Goal: Task Accomplishment & Management: Complete application form

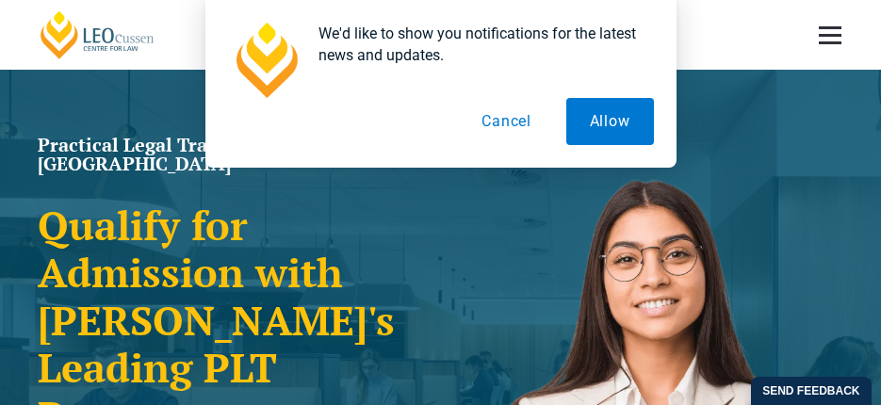
drag, startPoint x: 716, startPoint y: 123, endPoint x: 727, endPoint y: 96, distance: 29.6
click at [716, 123] on div "We'd like to show you notifications for the latest news and updates. Allow Canc…" at bounding box center [440, 84] width 881 height 168
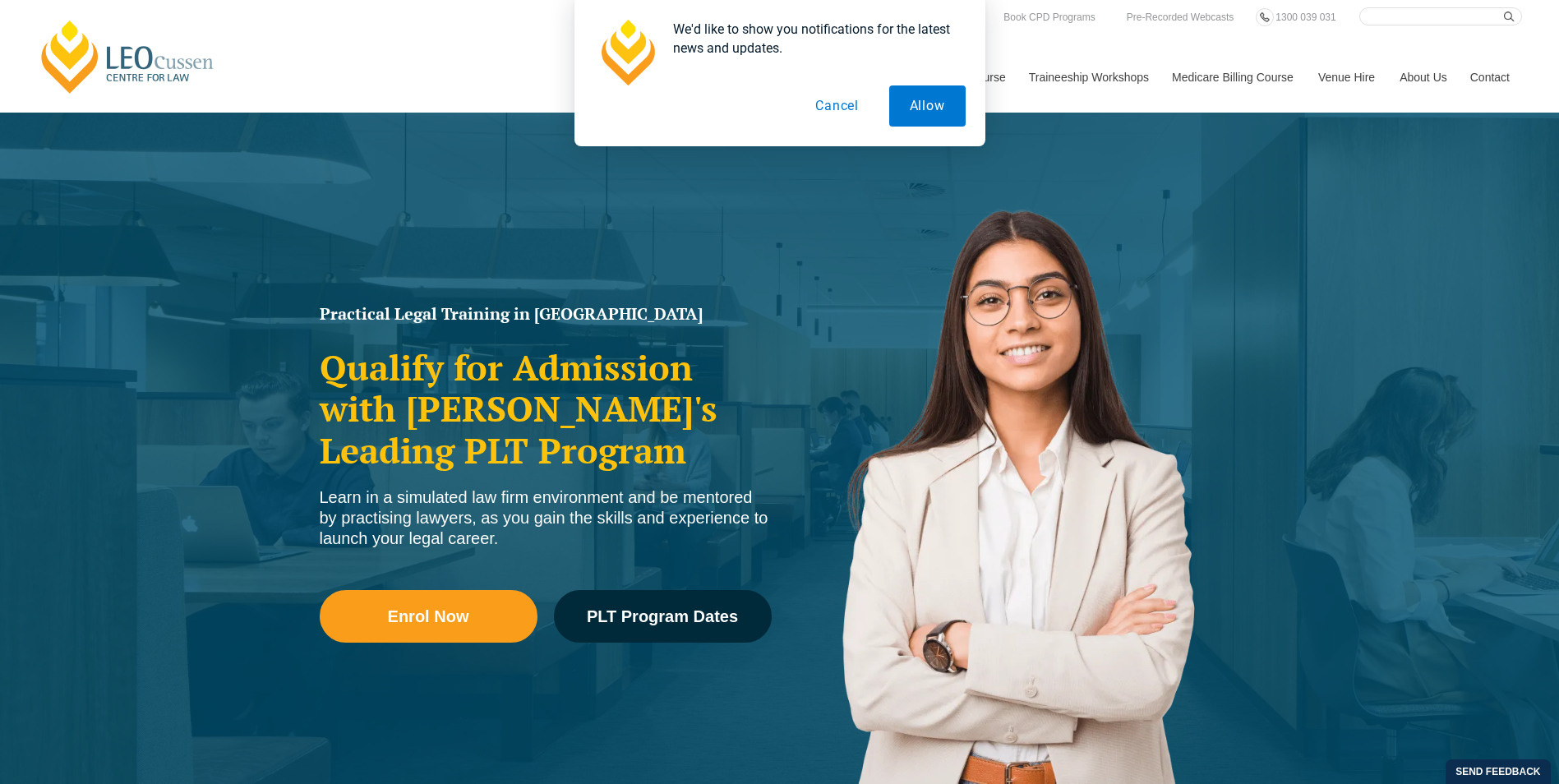
click at [845, 106] on button "Cancel" at bounding box center [837, 106] width 85 height 41
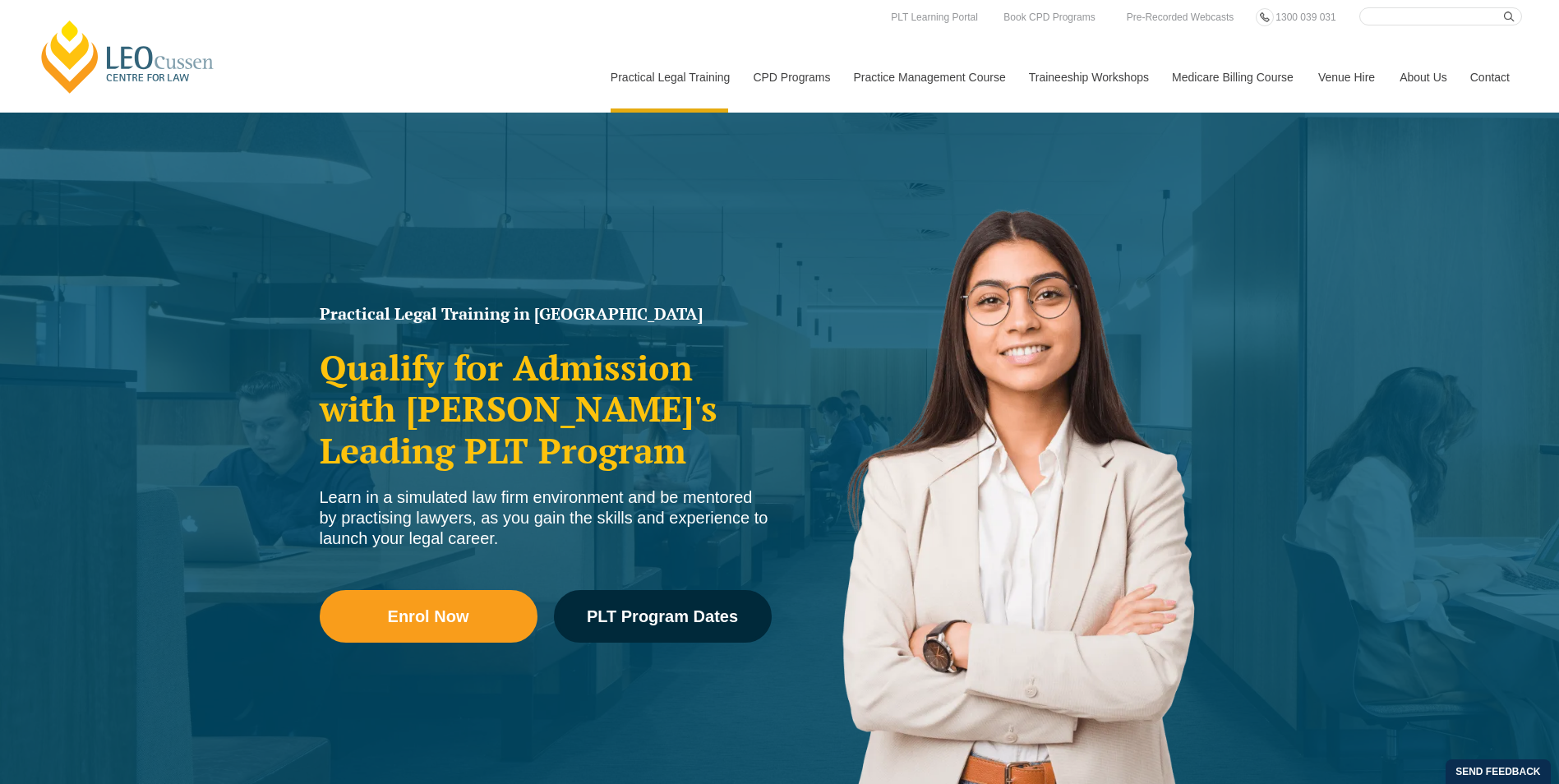
click at [667, 583] on div "Enrol Now PLT Program Dates" at bounding box center [545, 624] width 452 height 119
click at [667, 612] on span "PLT Program Dates" at bounding box center [661, 616] width 151 height 17
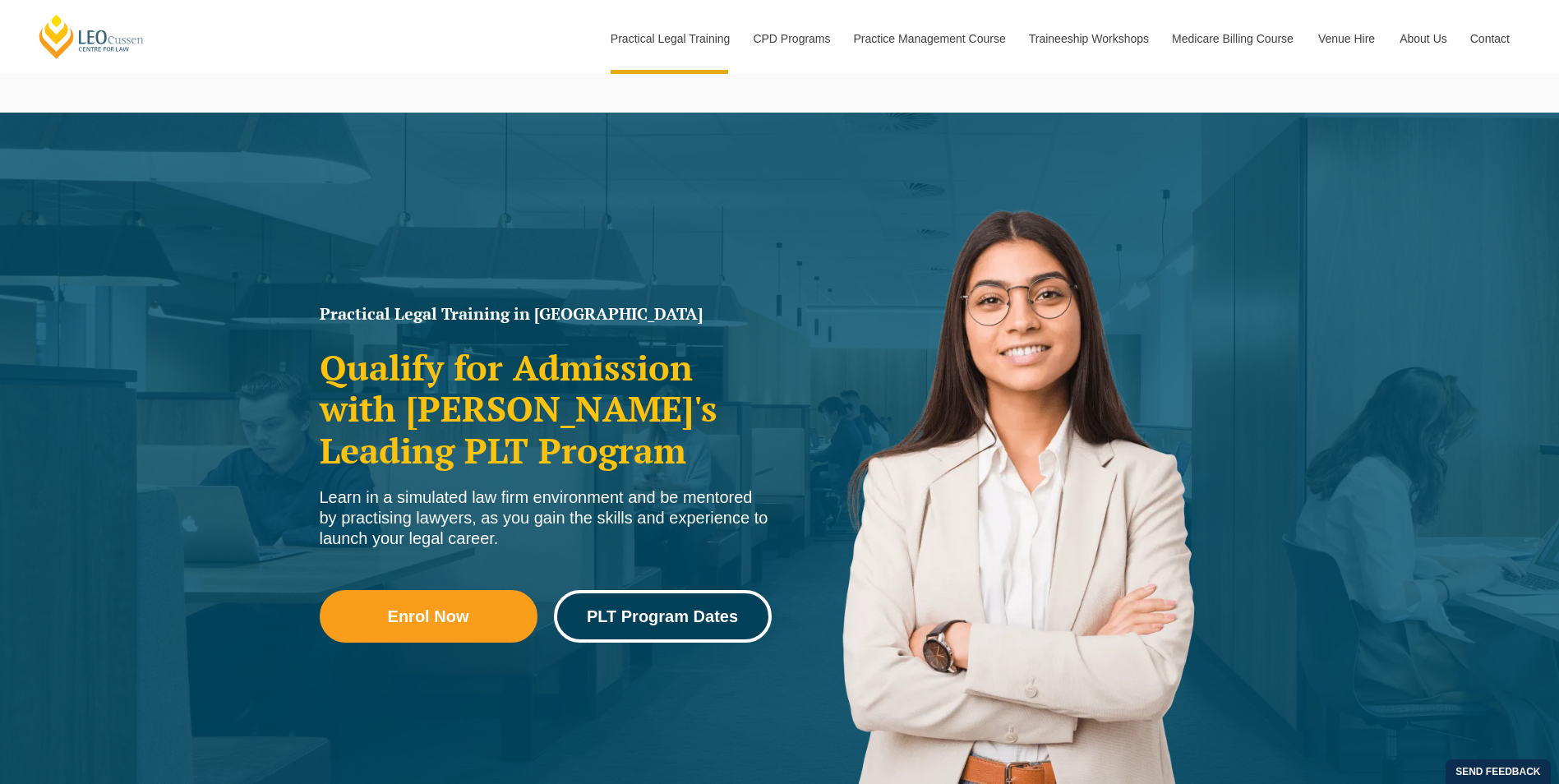
scroll to position [2121, 0]
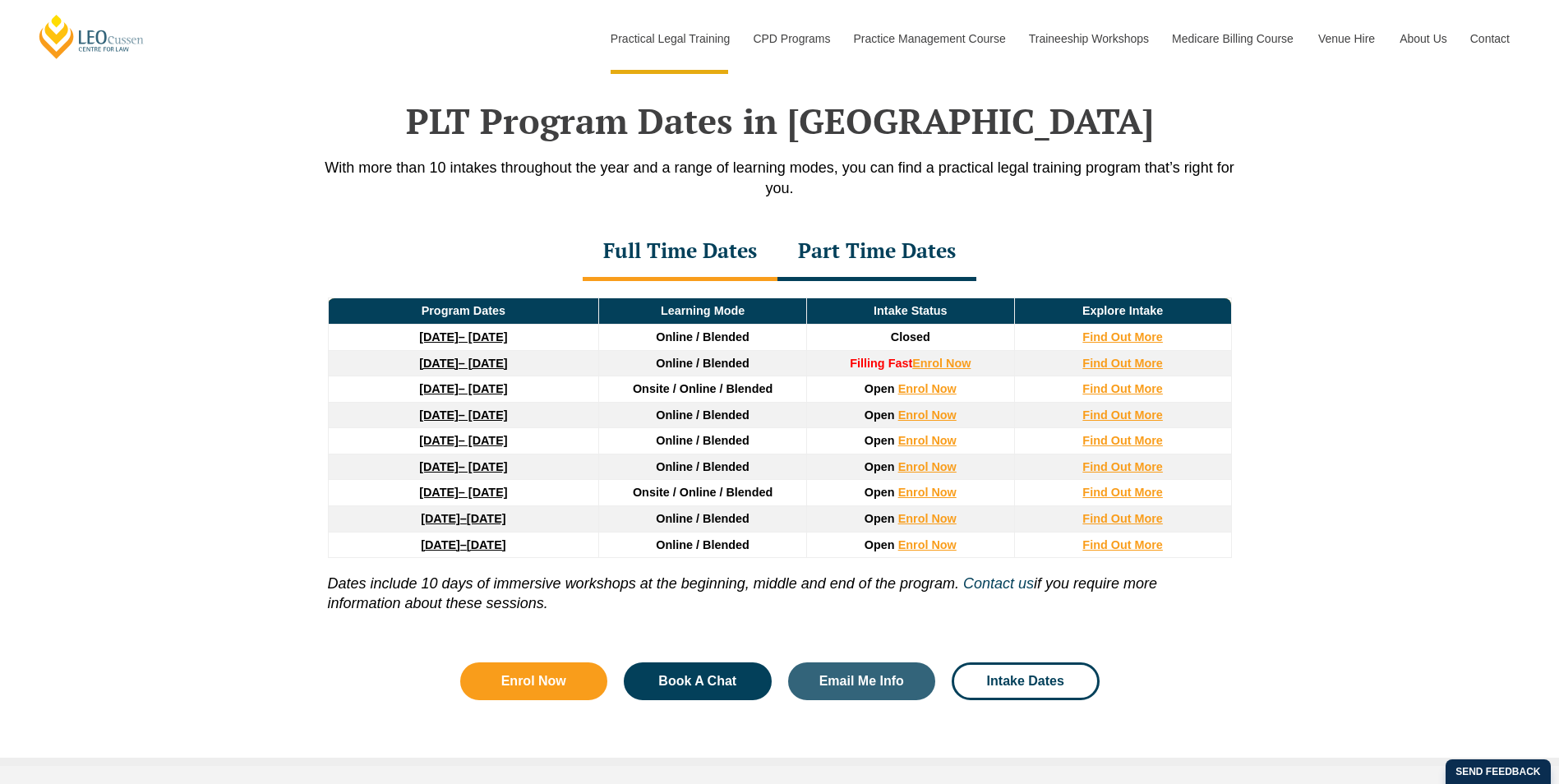
click at [133, 217] on div "PLT Program Dates in Victoria With more than 10 intakes throughout the year and…" at bounding box center [779, 392] width 1559 height 747
click at [168, 232] on div "PLT Program Dates in Victoria With more than 10 intakes throughout the year and…" at bounding box center [779, 392] width 1559 height 747
click at [169, 234] on div "PLT Program Dates in Victoria With more than 10 intakes throughout the year and…" at bounding box center [779, 392] width 1559 height 747
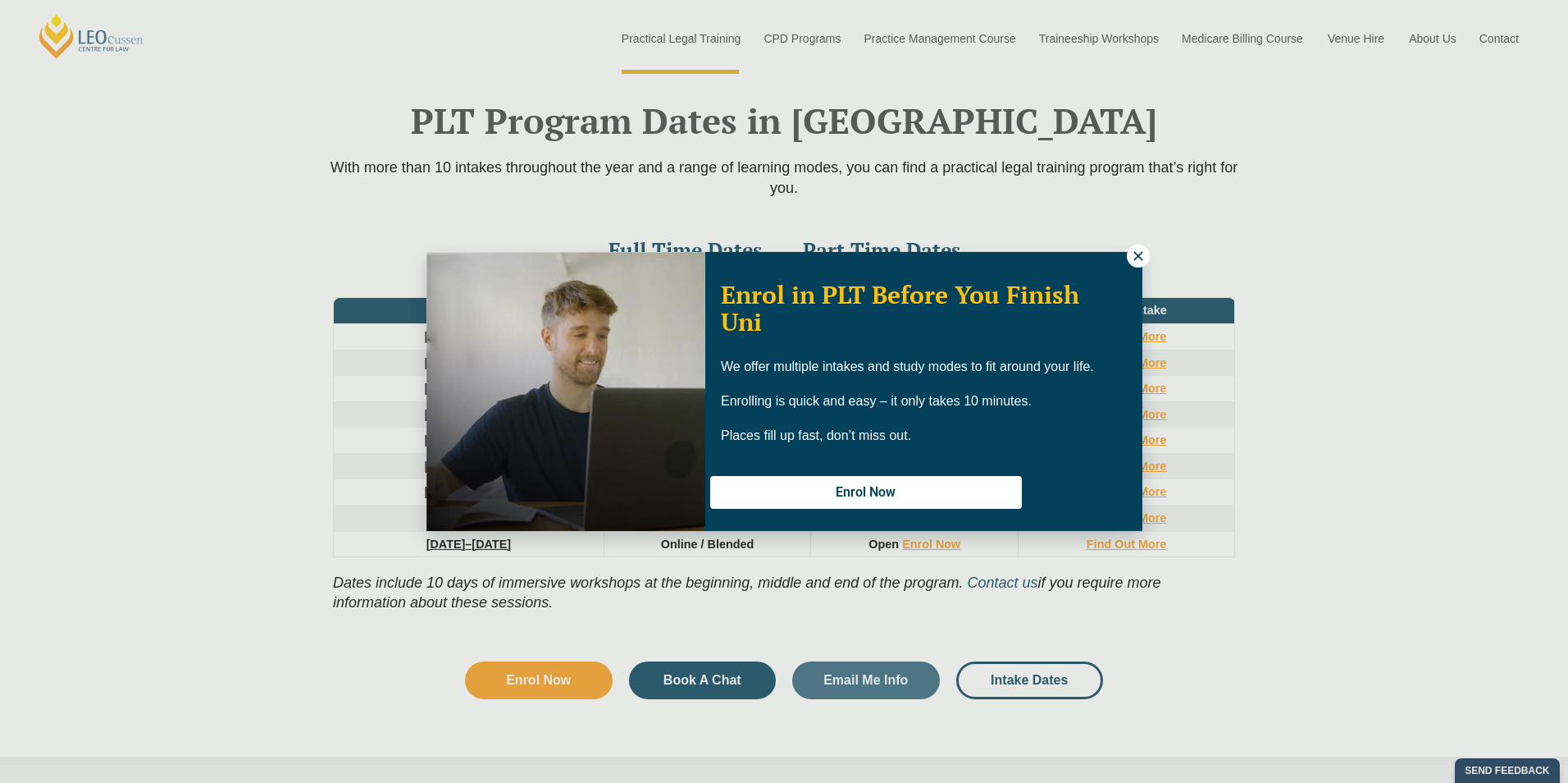
click at [1168, 253] on div "Enrol in PLT Before You Finish Uni We offer multiple intakes and study modes to…" at bounding box center [784, 391] width 1568 height 783
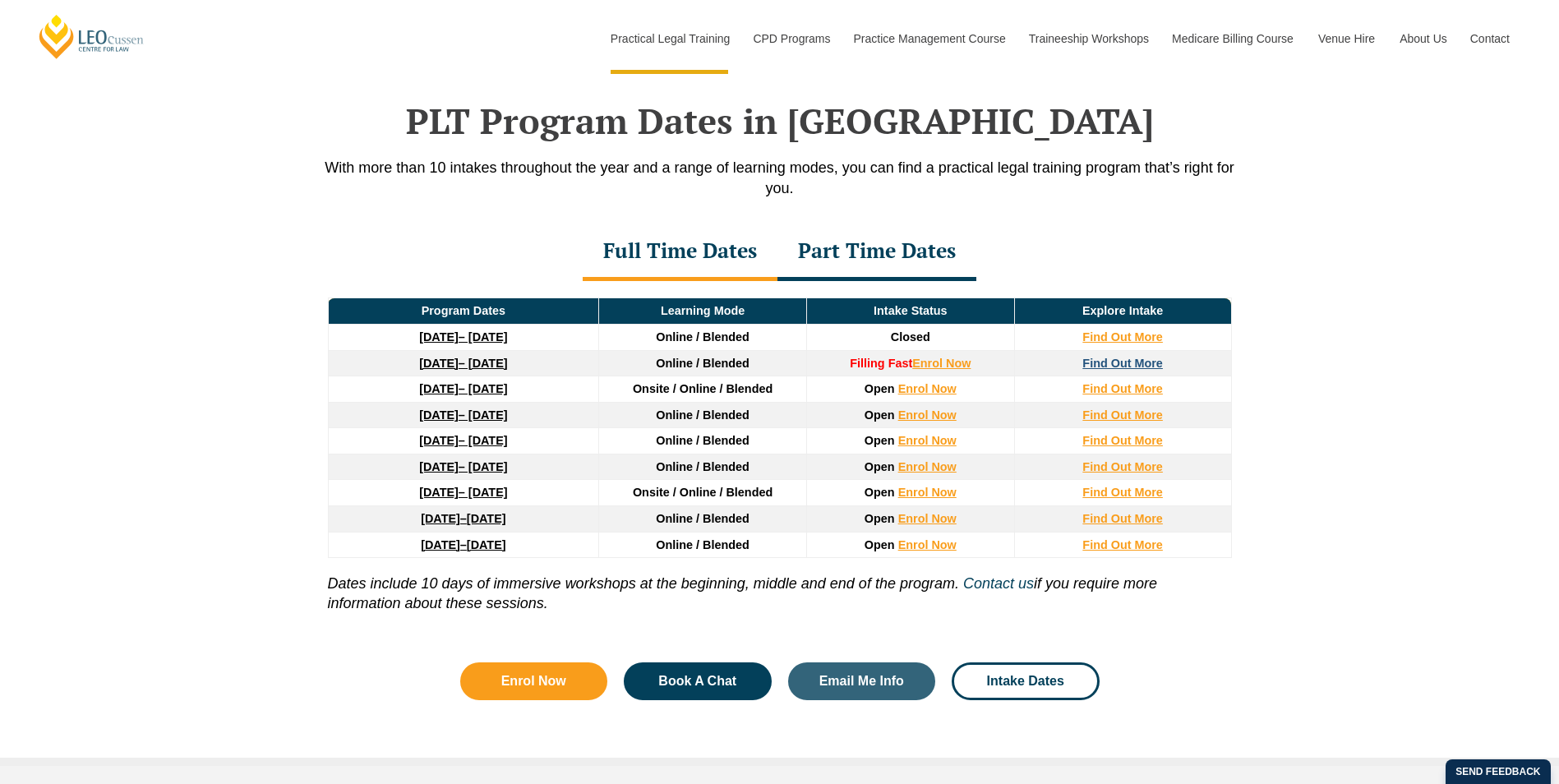
click at [1138, 357] on strong "Find Out More" at bounding box center [1122, 363] width 80 height 13
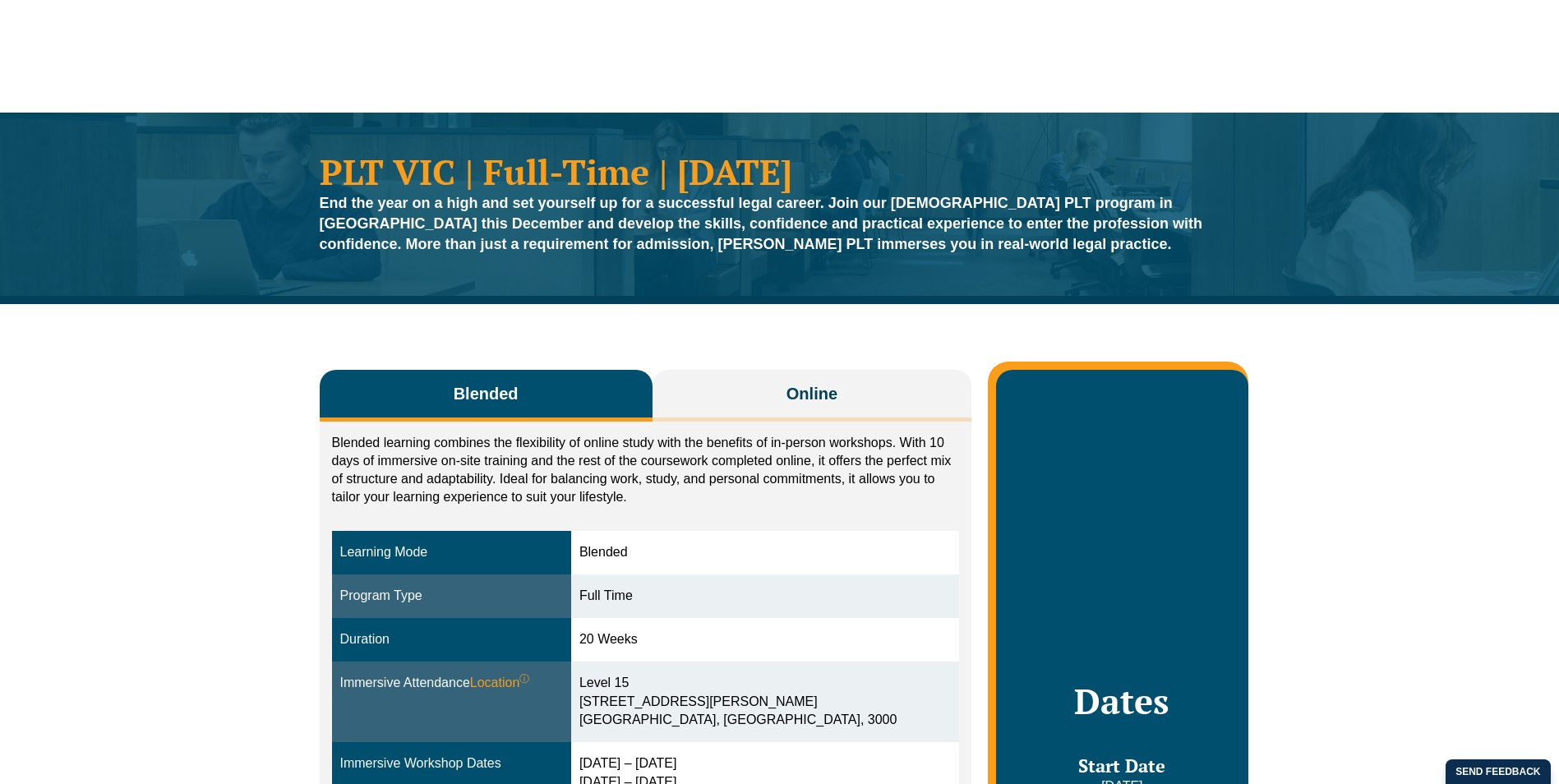
click at [248, 276] on div "PLT VIC | Full-Time | [DATE] End the year on a high and set yourself up for a s…" at bounding box center [779, 208] width 1559 height 191
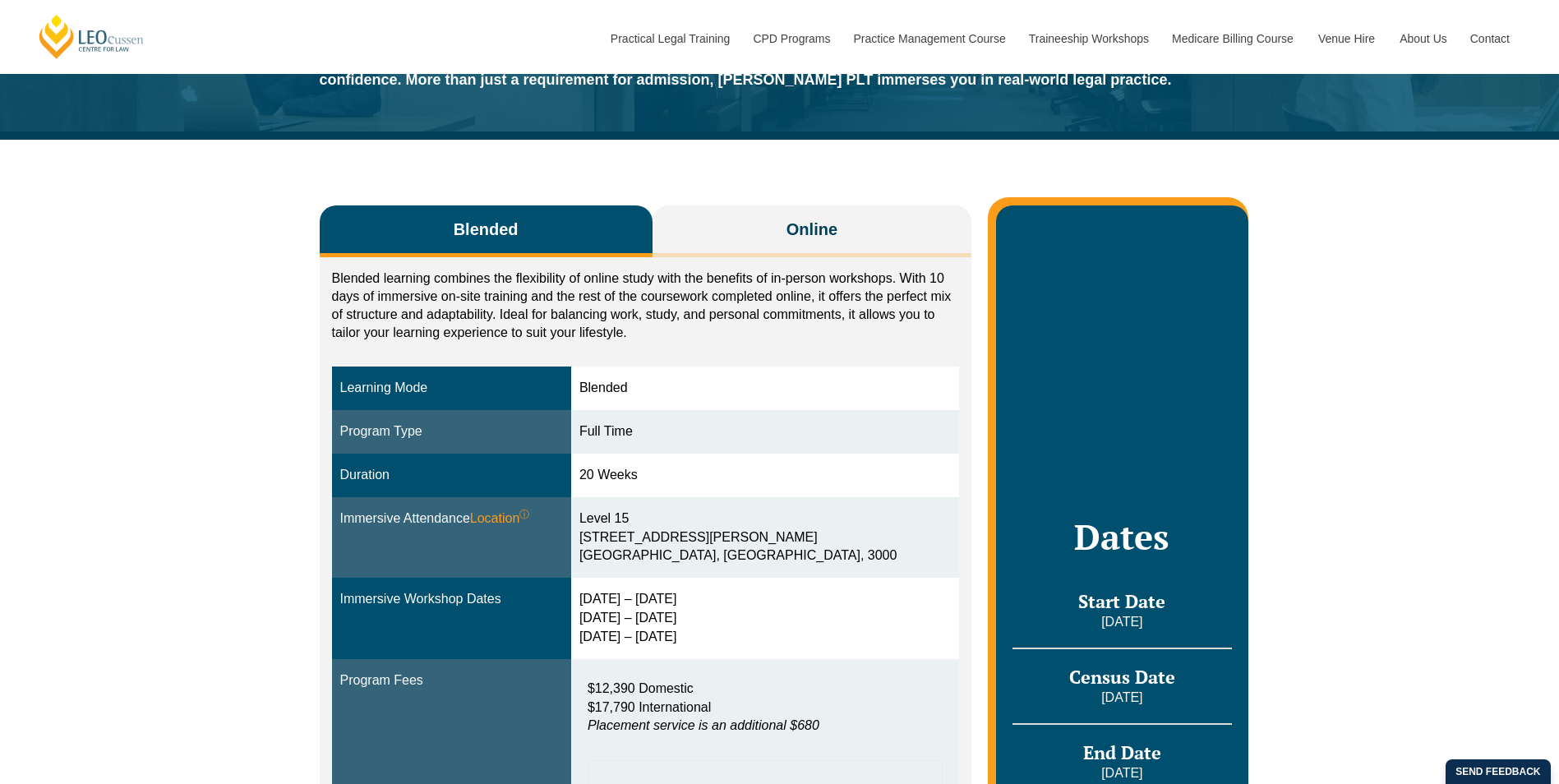
click at [246, 279] on div "Blended Online Blended learning combines the flexibility of online study with t…" at bounding box center [779, 687] width 1559 height 1096
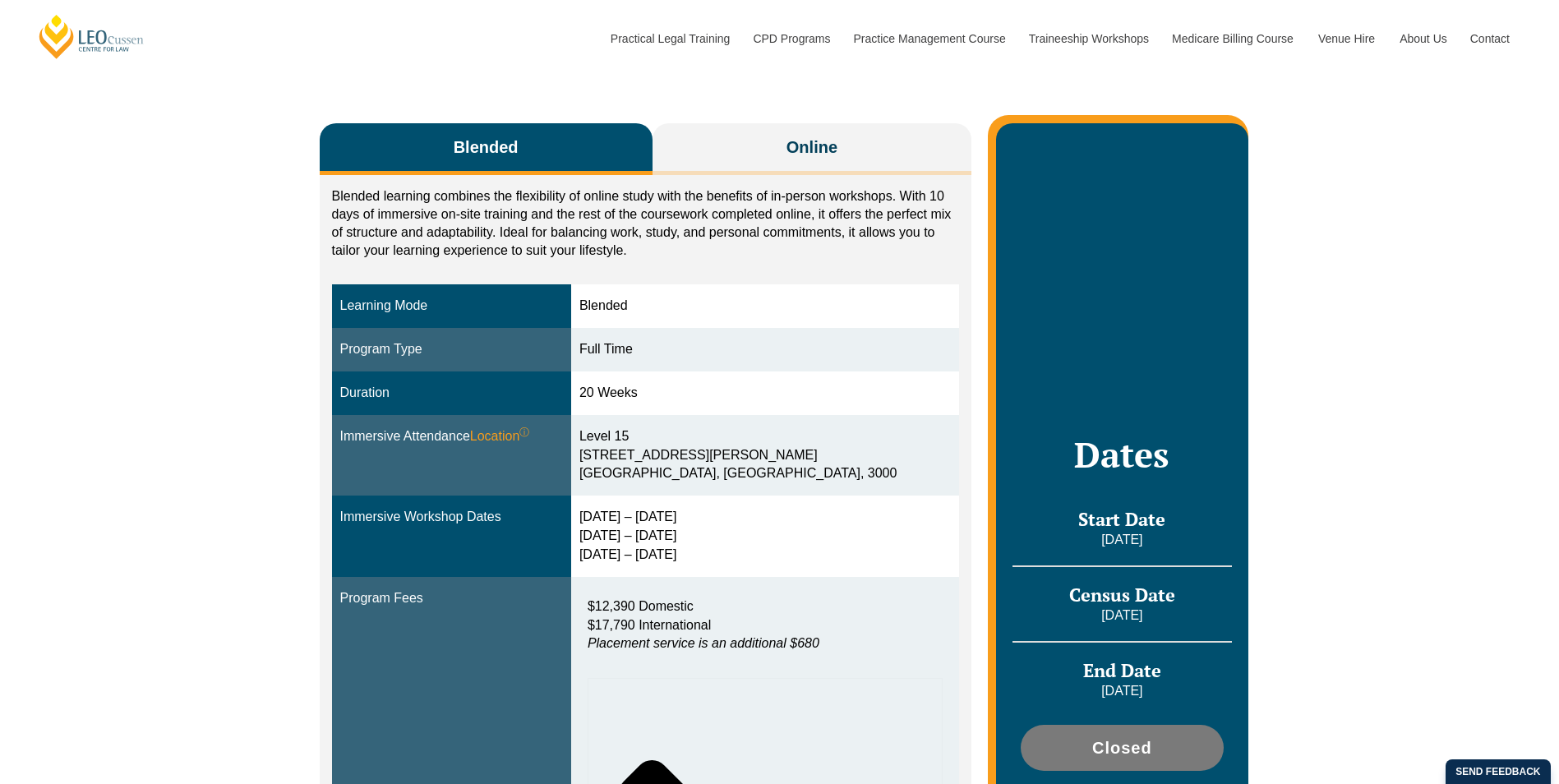
click at [246, 279] on div "Blended Online Blended learning combines the flexibility of online study with t…" at bounding box center [779, 605] width 1559 height 1096
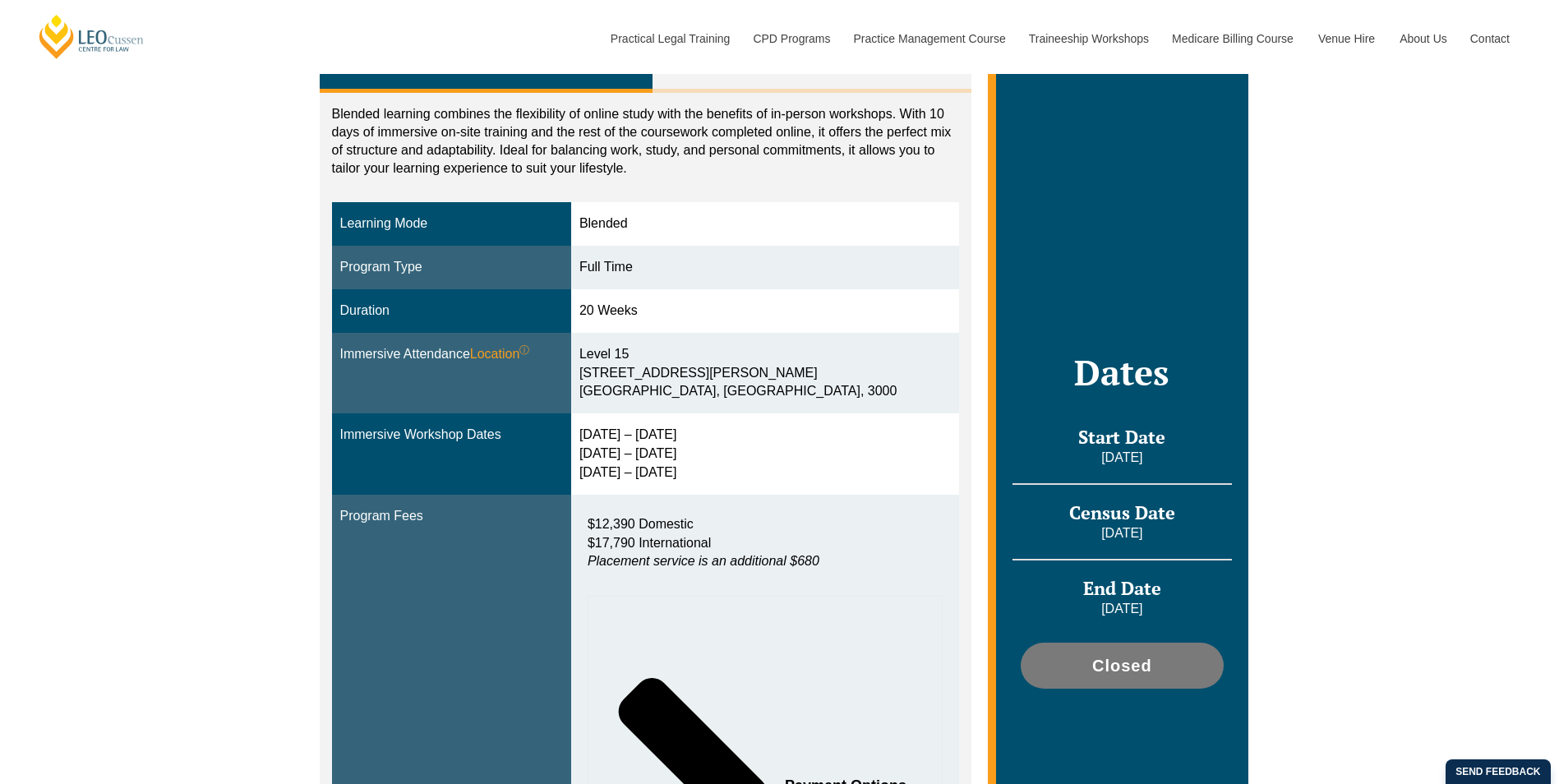
click at [246, 279] on div "Blended Online Blended learning combines the flexibility of online study with t…" at bounding box center [779, 523] width 1559 height 1096
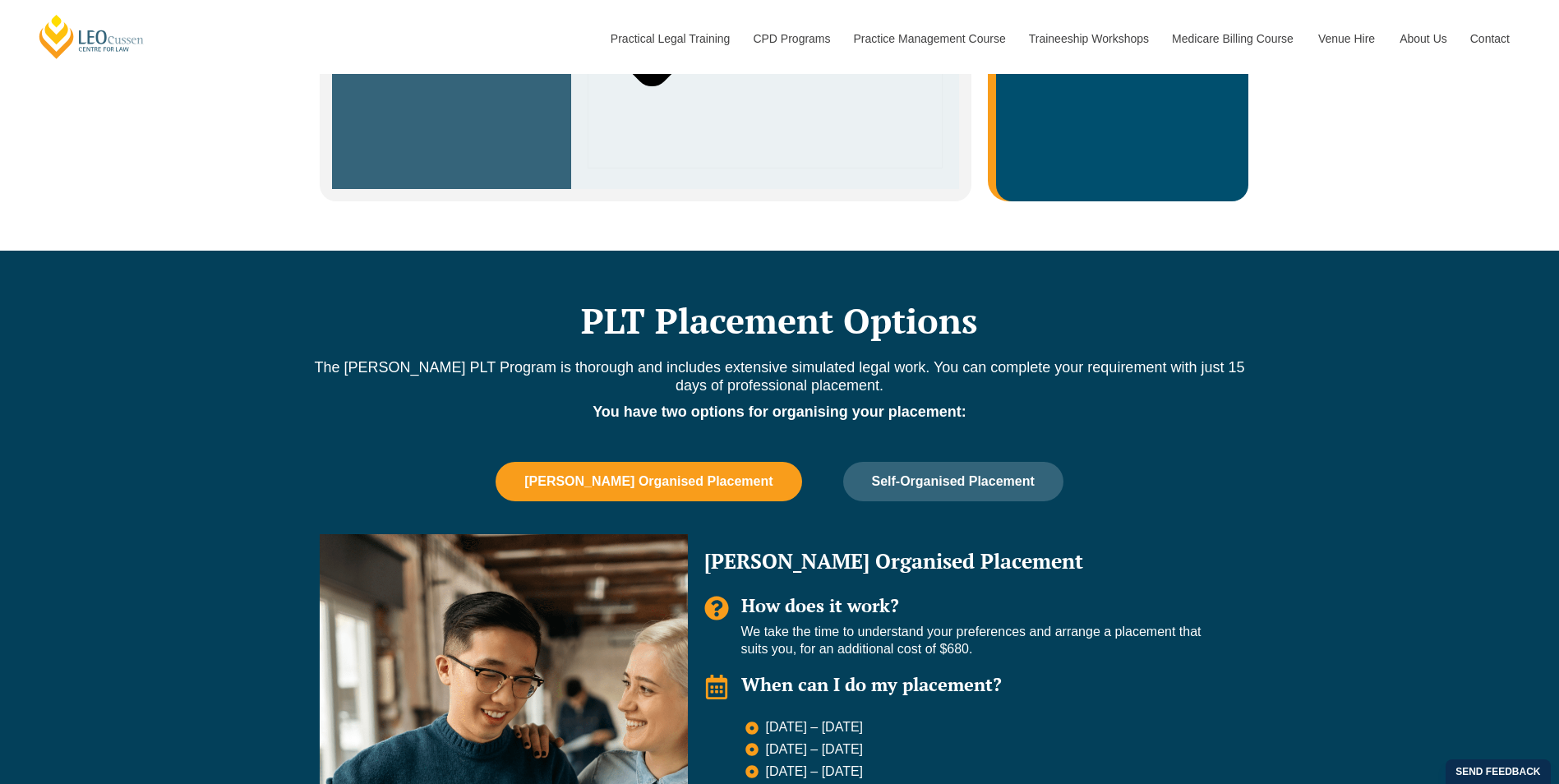
scroll to position [1232, 0]
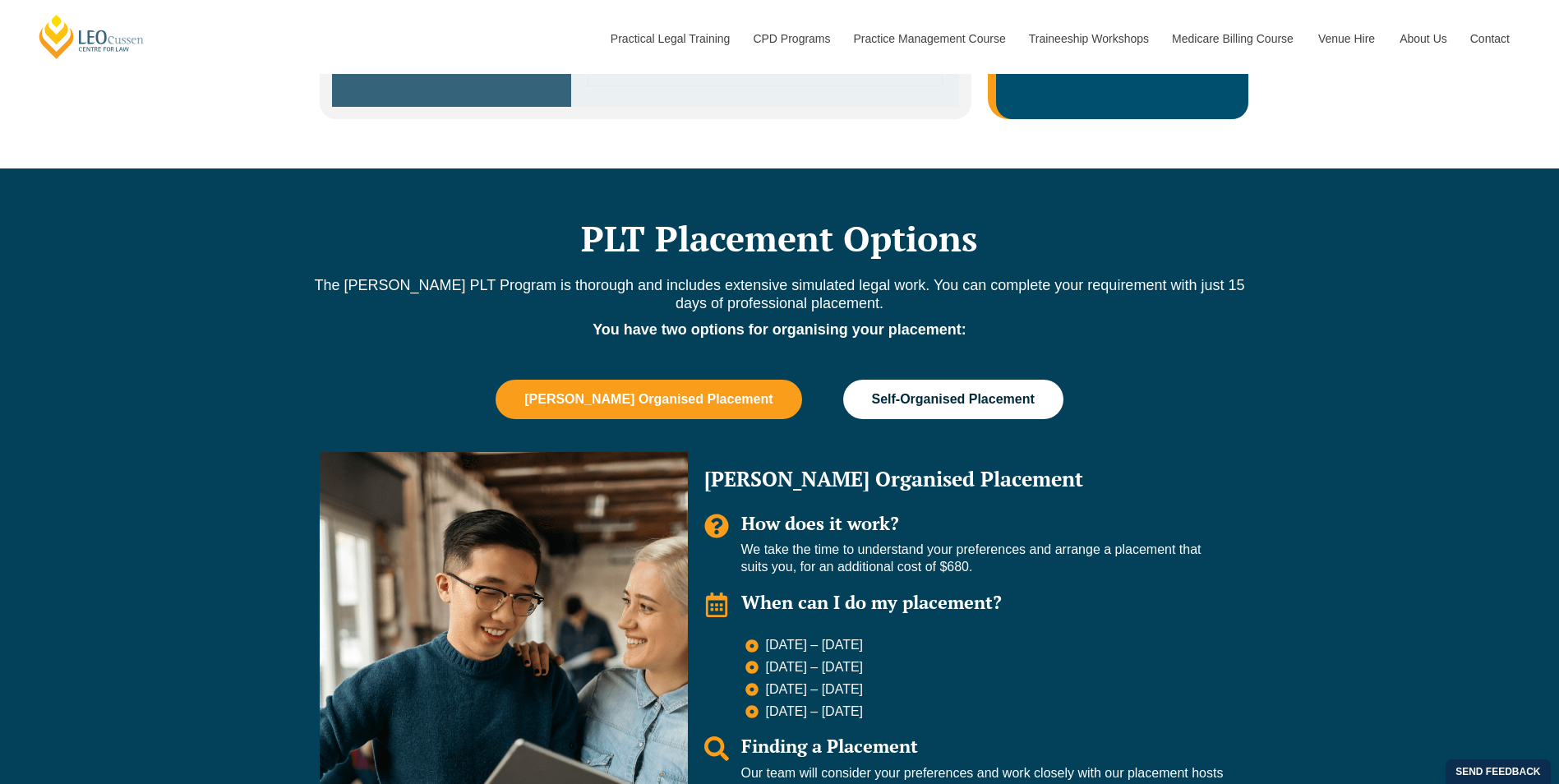
click at [936, 392] on span "Self-Organised Placement" at bounding box center [953, 399] width 162 height 15
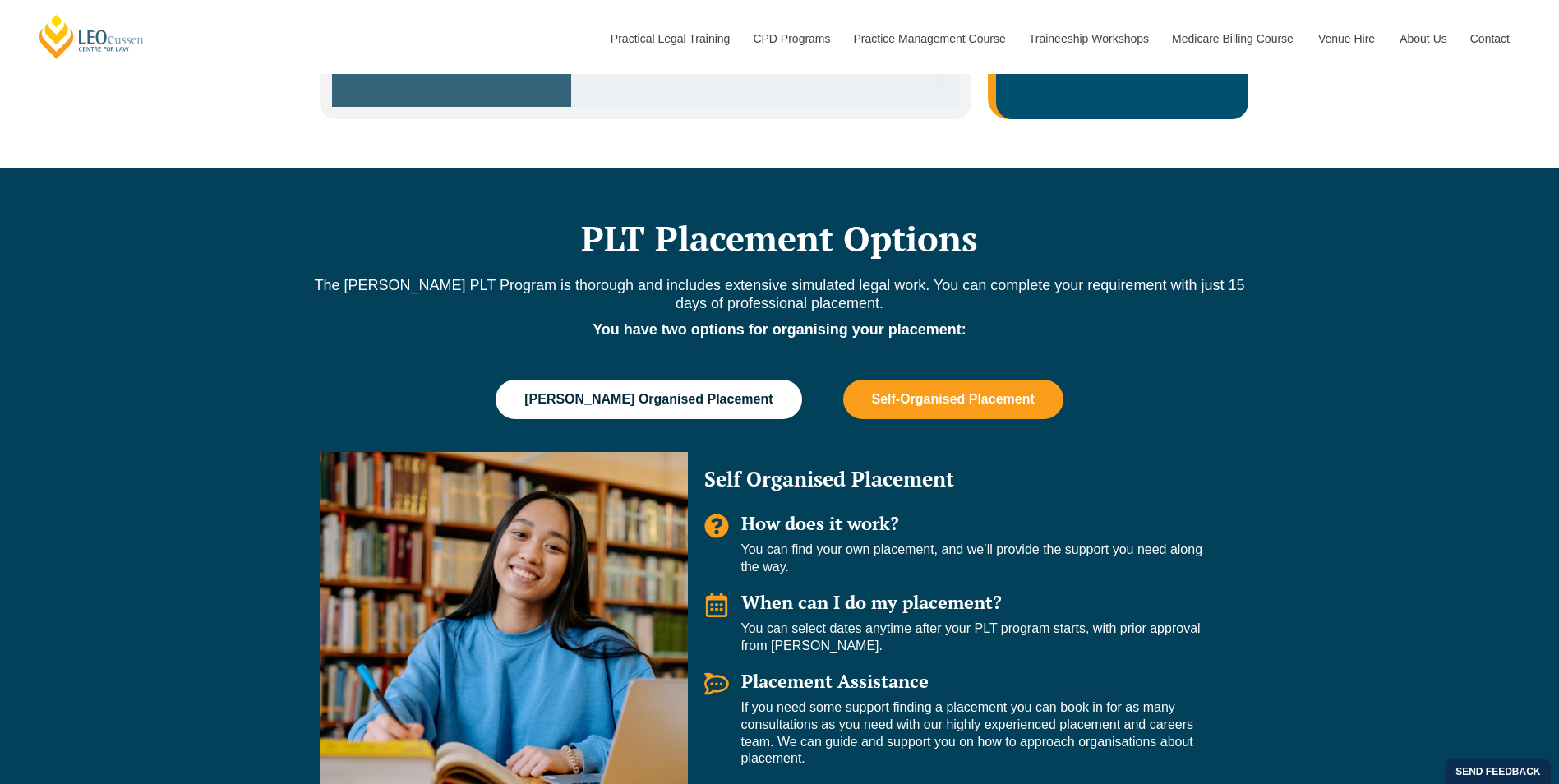
click at [768, 379] on button "Leo Cussen Organised Placement" at bounding box center [648, 399] width 305 height 39
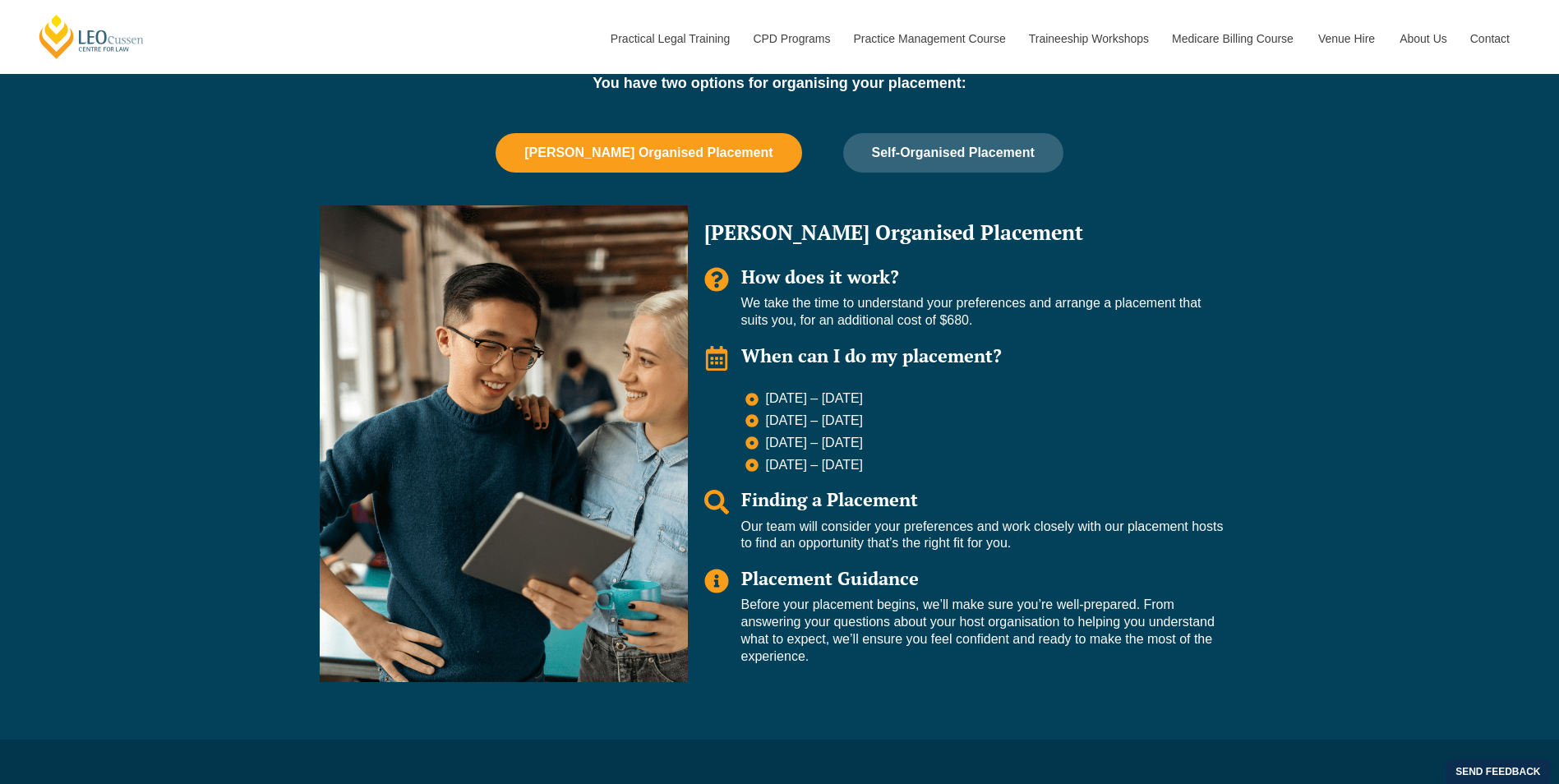
scroll to position [1396, 0]
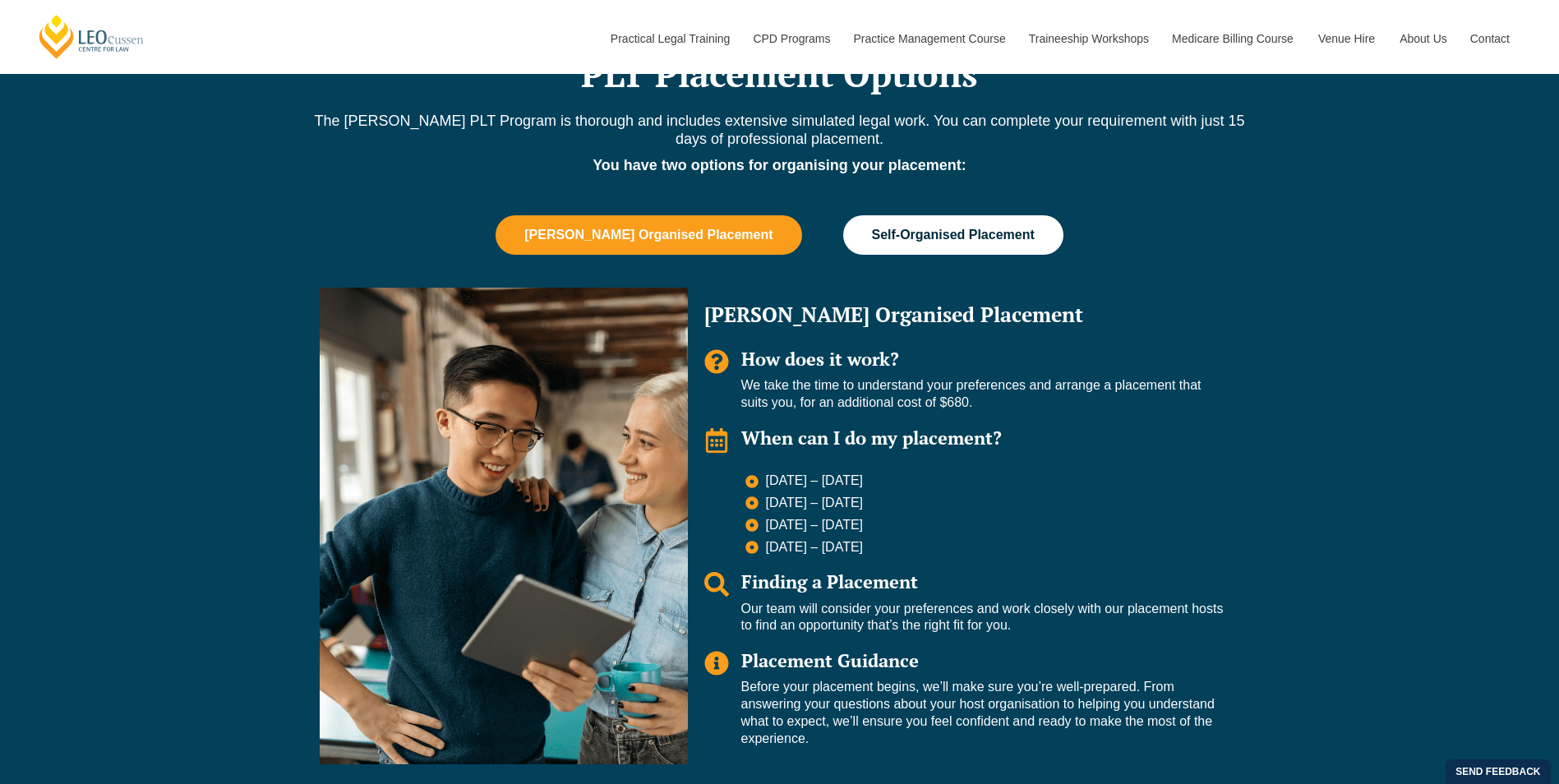
click at [987, 228] on span "Self-Organised Placement" at bounding box center [953, 235] width 162 height 15
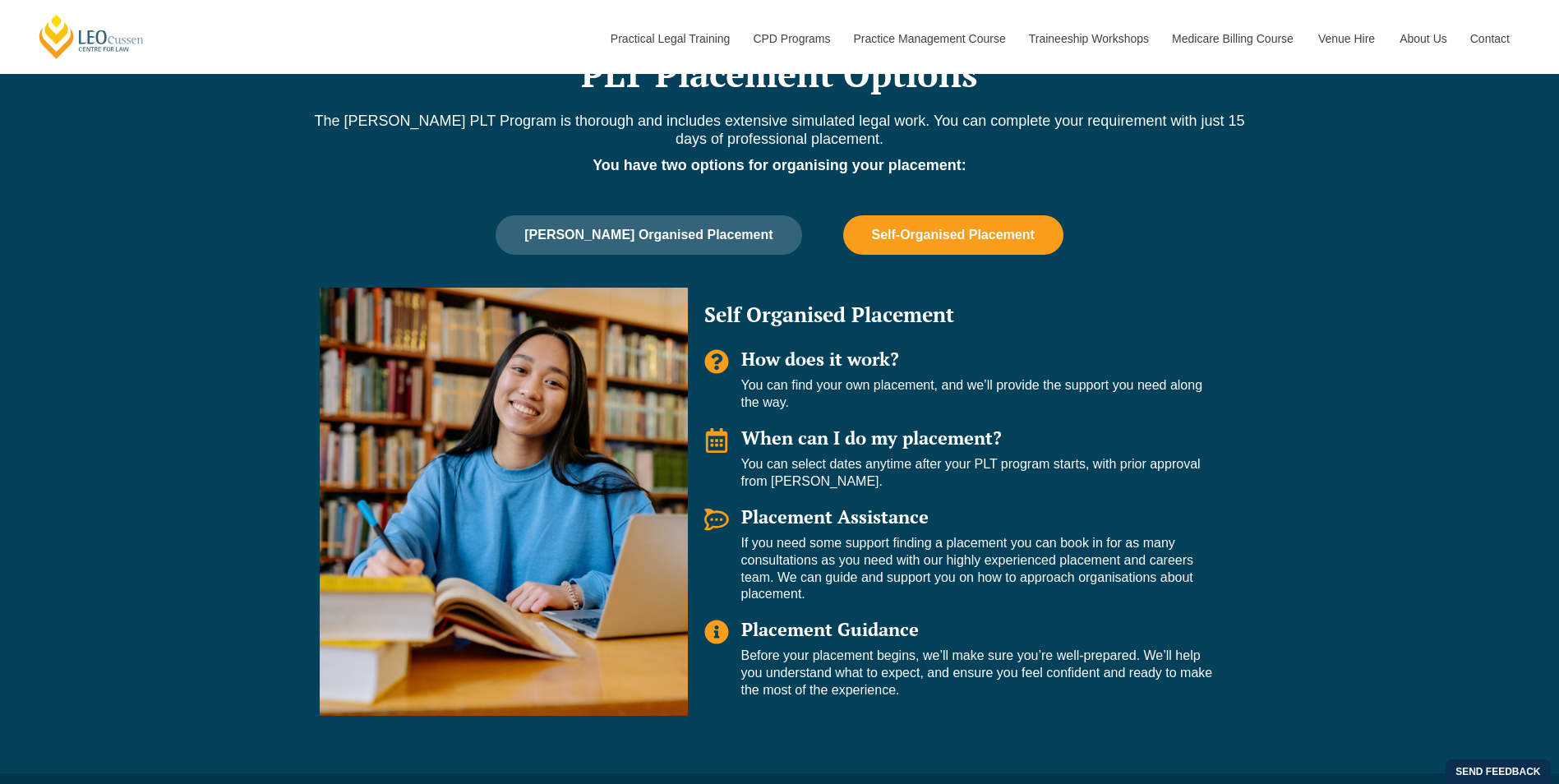
click at [1364, 256] on div "PLT Placement Options The Leo Cussen PLT Program is thorough and includes exten…" at bounding box center [779, 388] width 1559 height 768
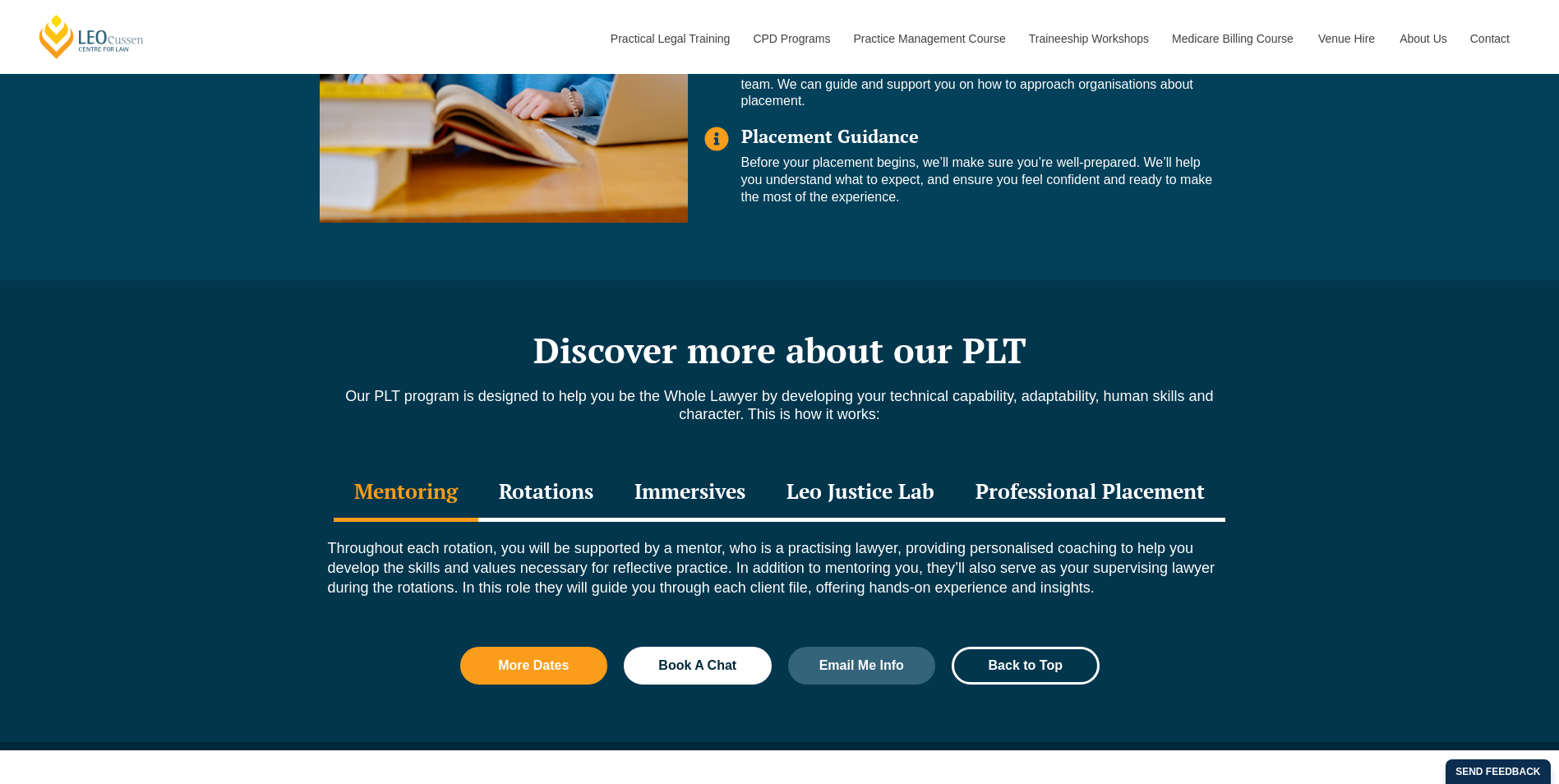
scroll to position [1971, 0]
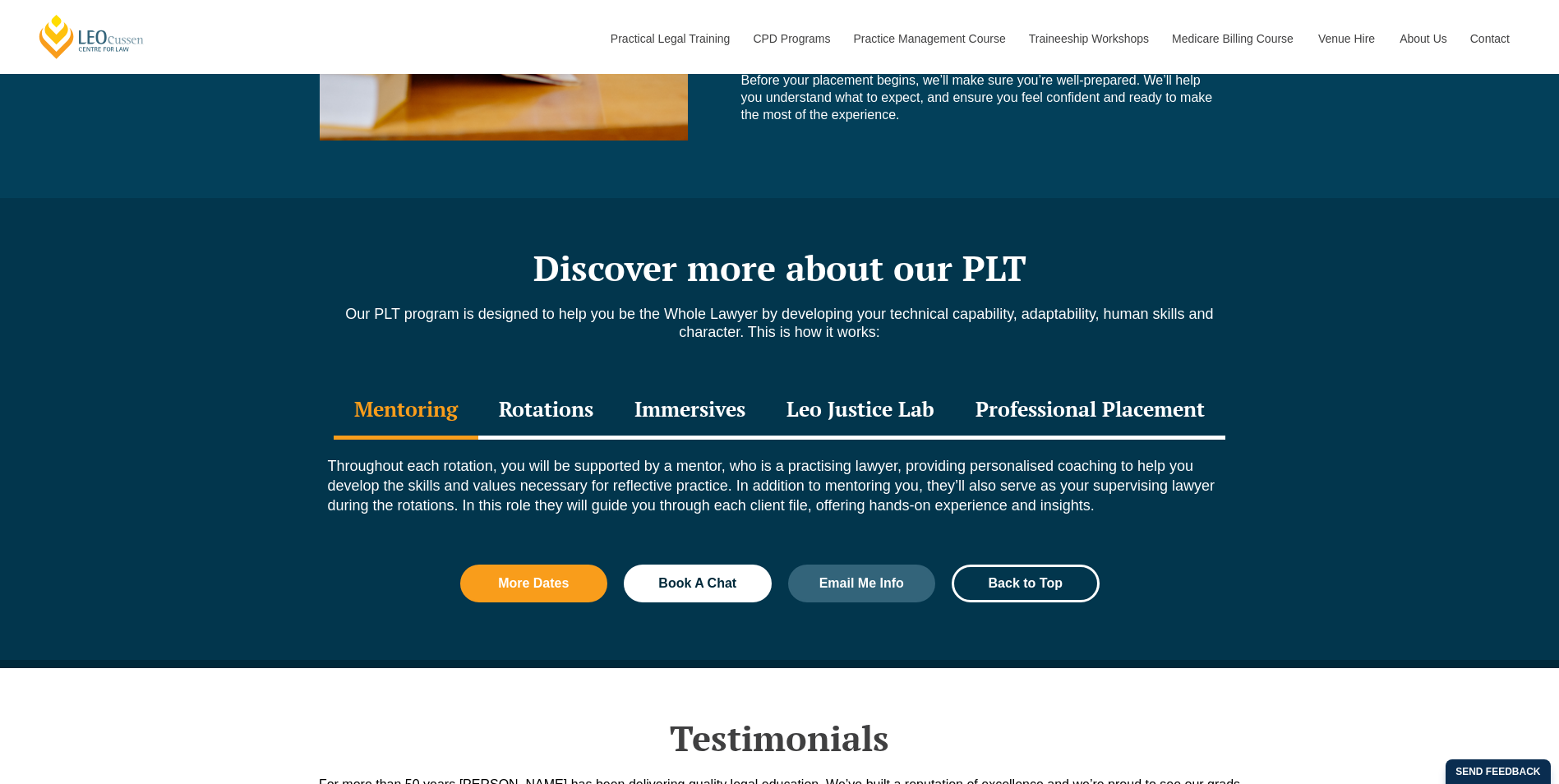
click at [539, 382] on div "Rotations" at bounding box center [545, 411] width 135 height 58
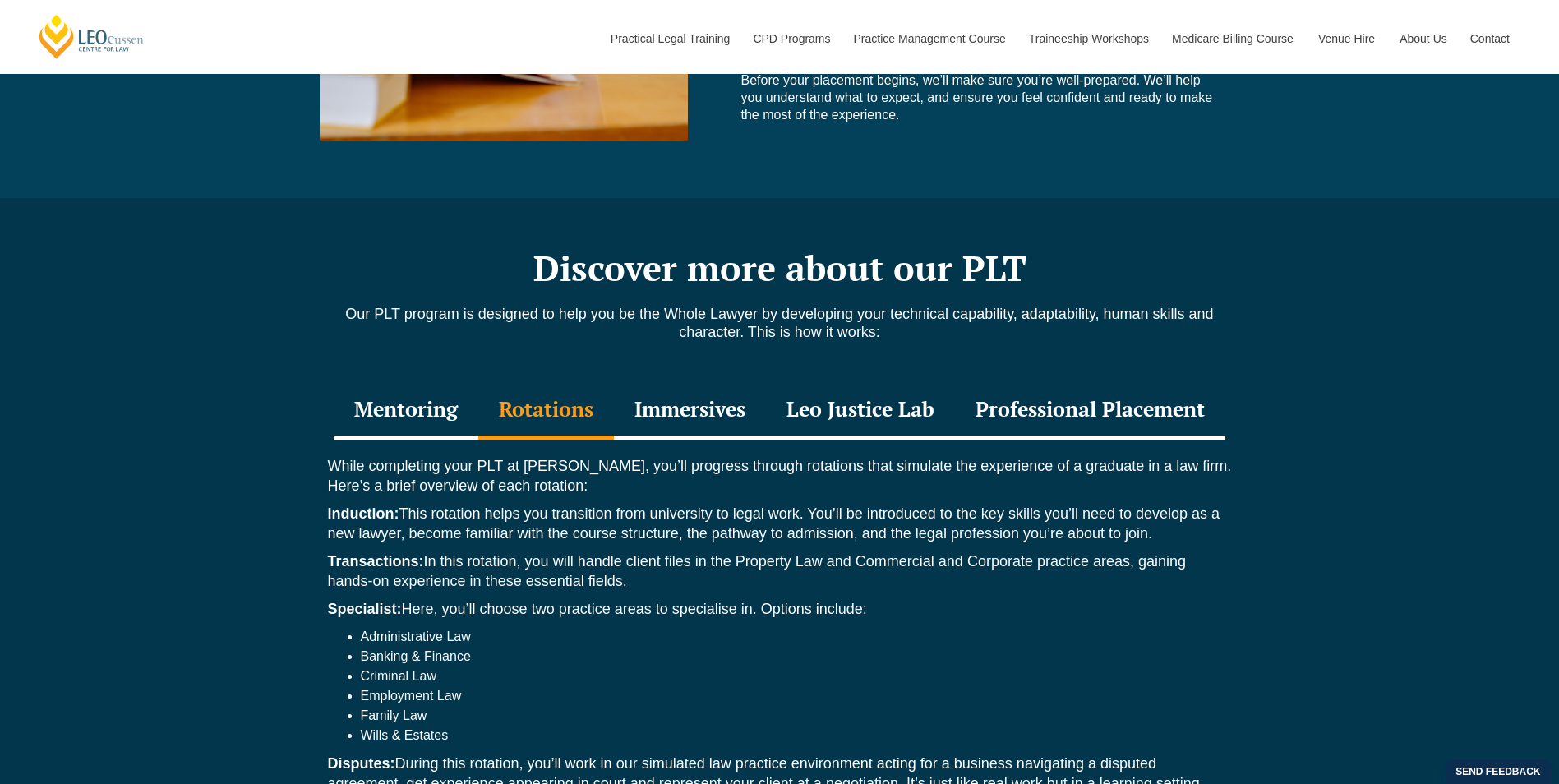
scroll to position [2136, 0]
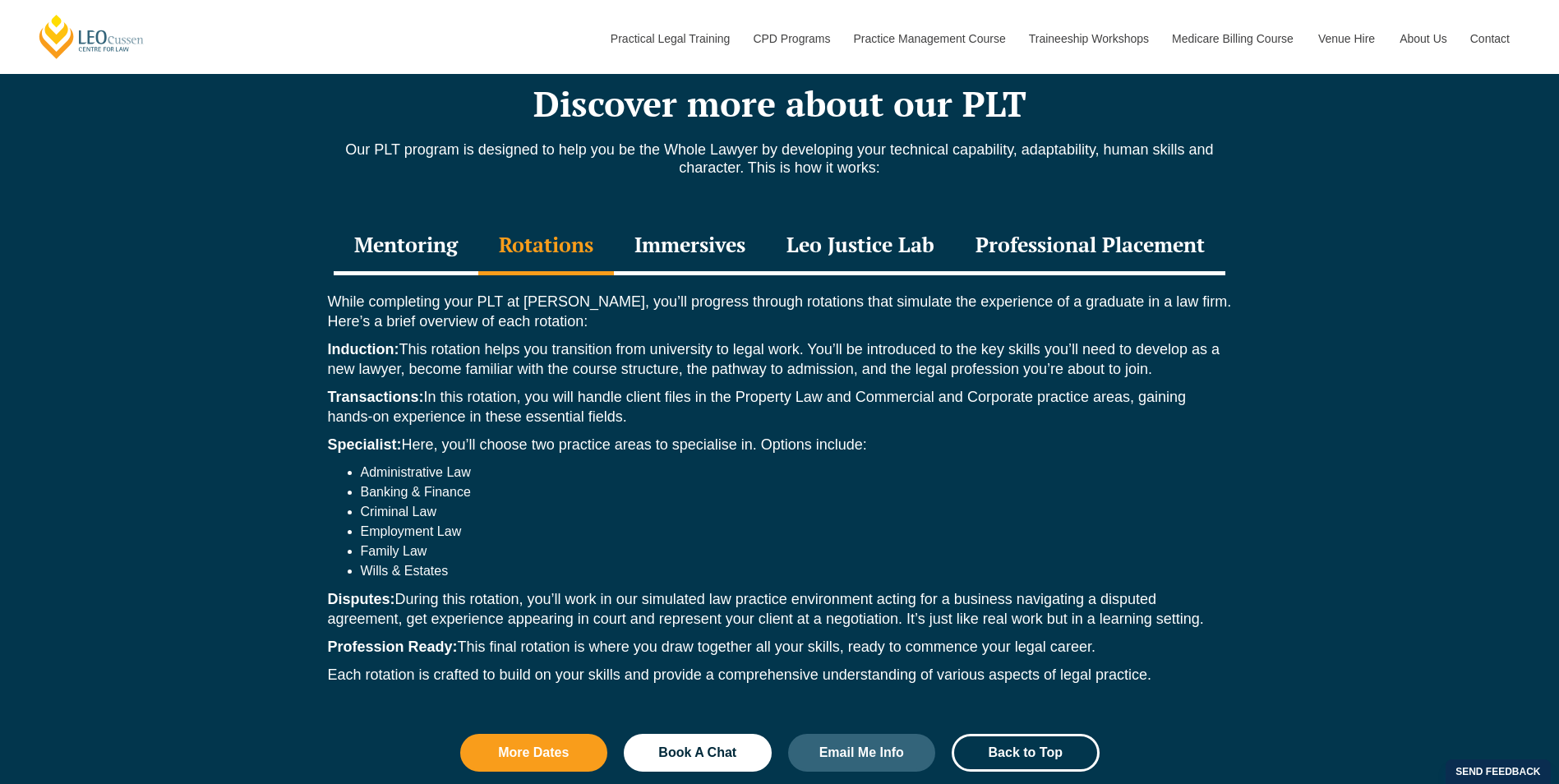
click at [699, 225] on div "Immersives" at bounding box center [690, 247] width 152 height 58
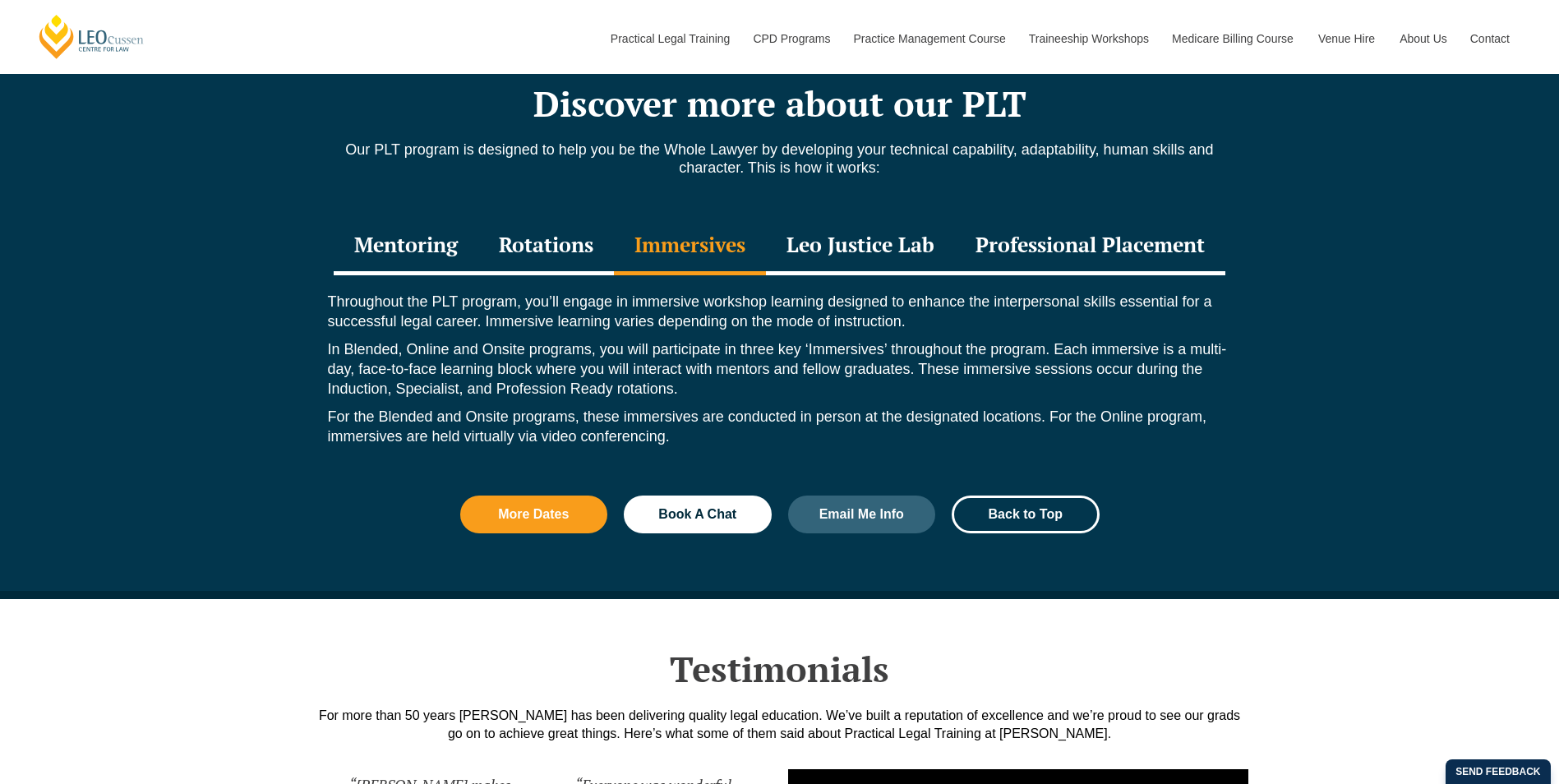
click at [819, 218] on div "Leo Justice Lab" at bounding box center [860, 247] width 189 height 58
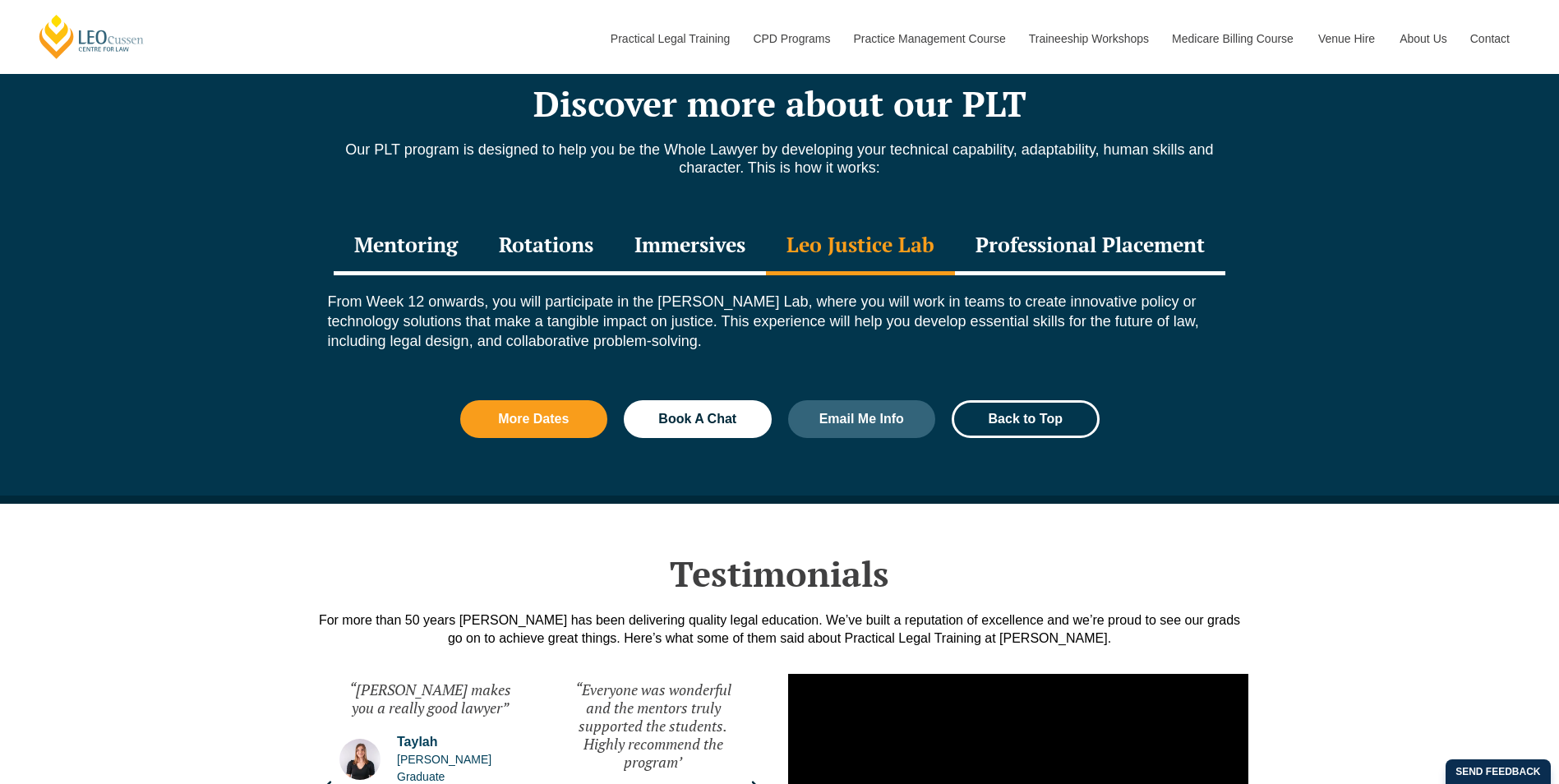
click at [1062, 218] on div "Professional Placement" at bounding box center [1090, 247] width 270 height 58
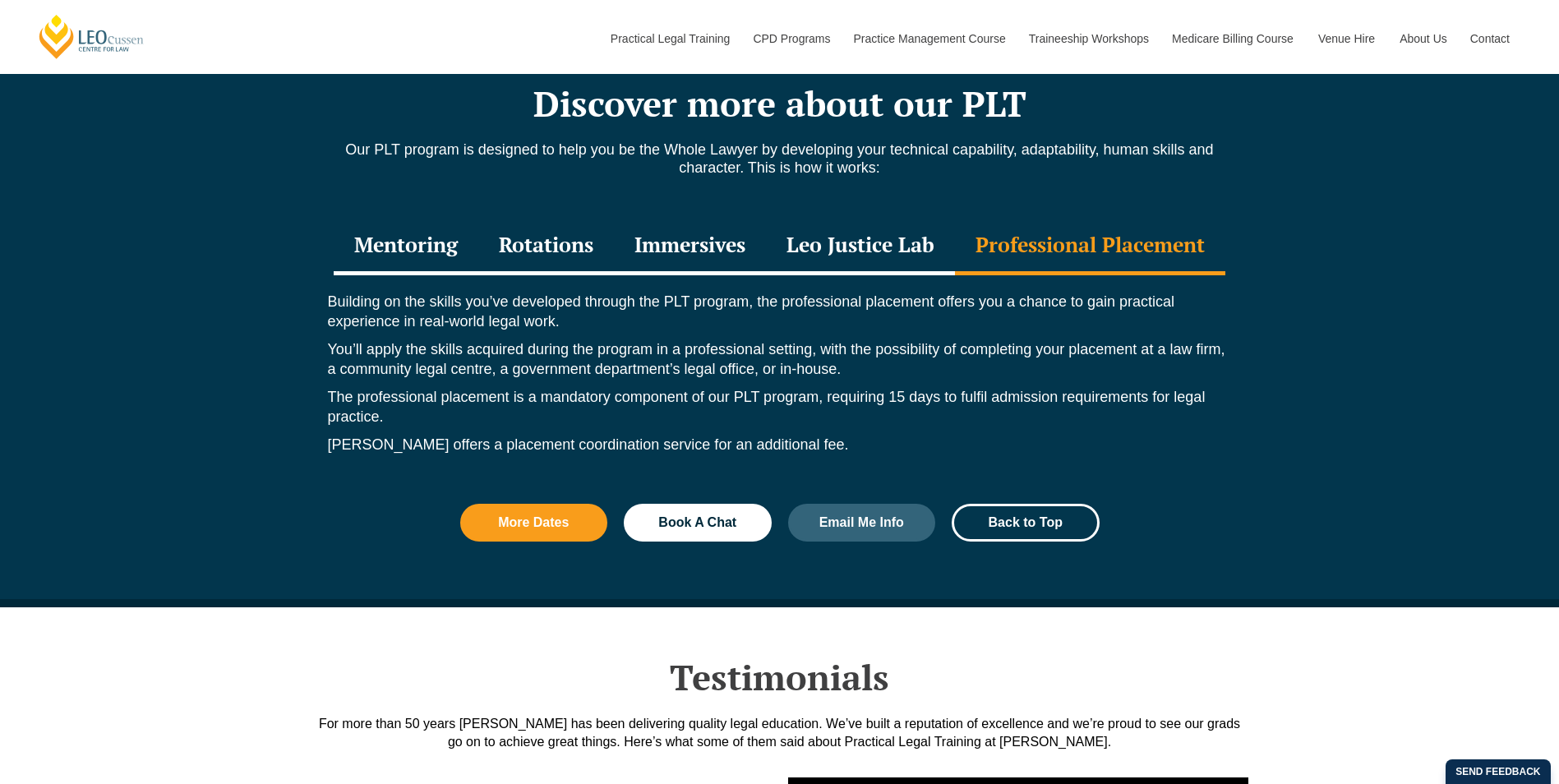
click at [1221, 291] on p "Building on the skills you’ve developed through the PLT program, the profession…" at bounding box center [780, 310] width 904 height 39
click at [1326, 288] on div "Discover more about our PLT Our PLT program is designed to help you be the Whol…" at bounding box center [779, 320] width 1559 height 573
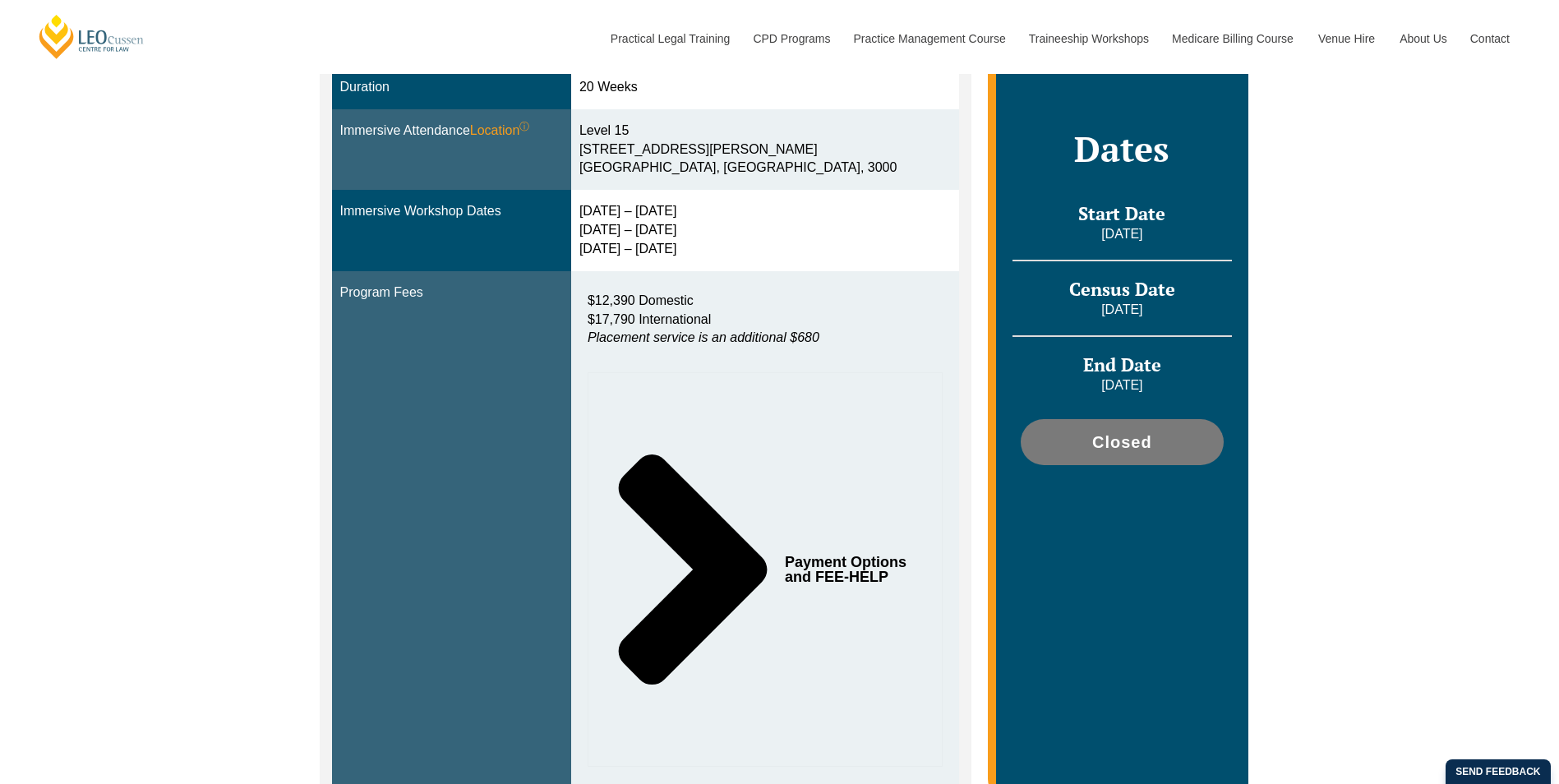
scroll to position [0, 0]
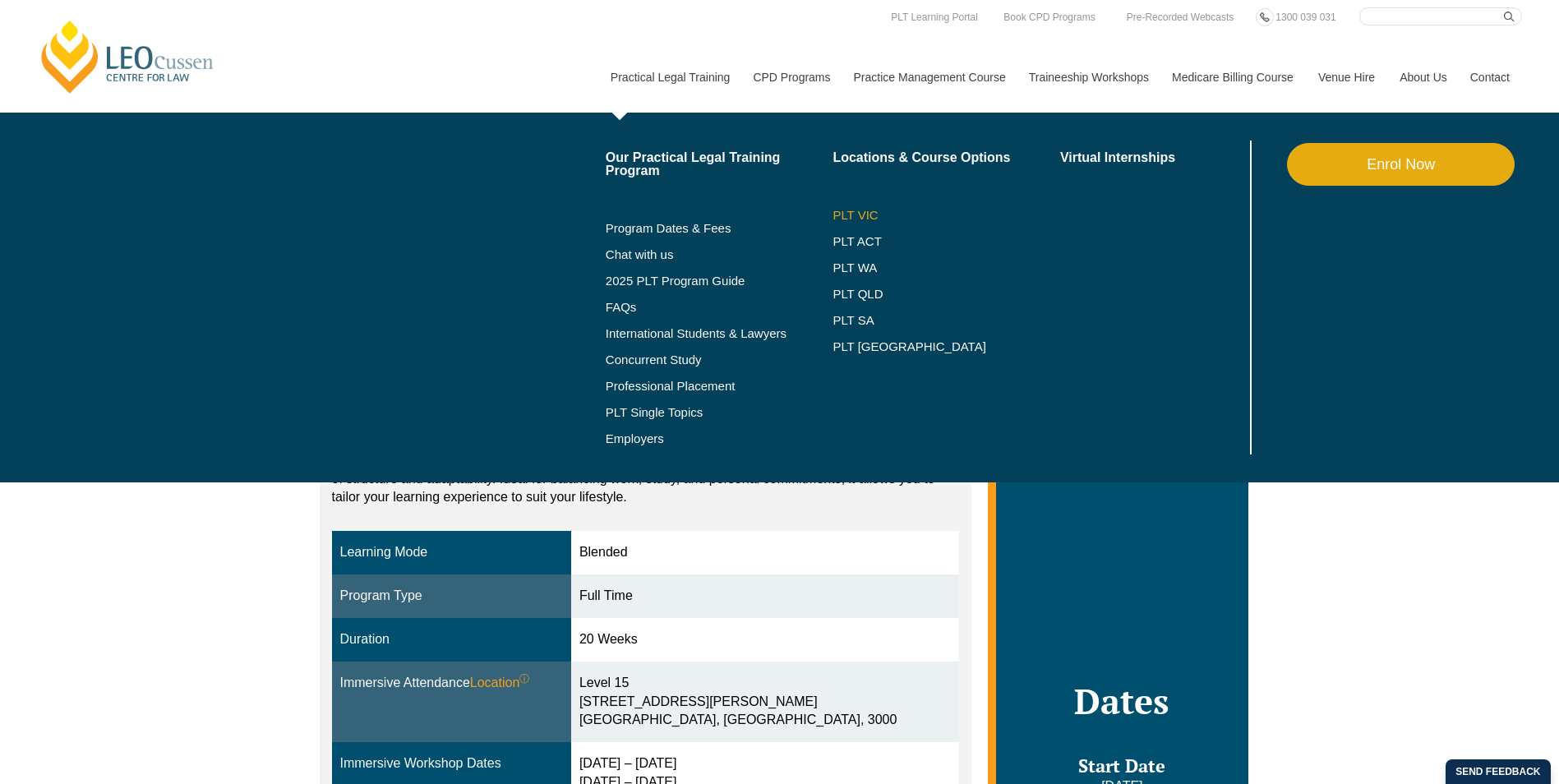
click at [855, 217] on link "PLT VIC" at bounding box center [946, 215] width 228 height 13
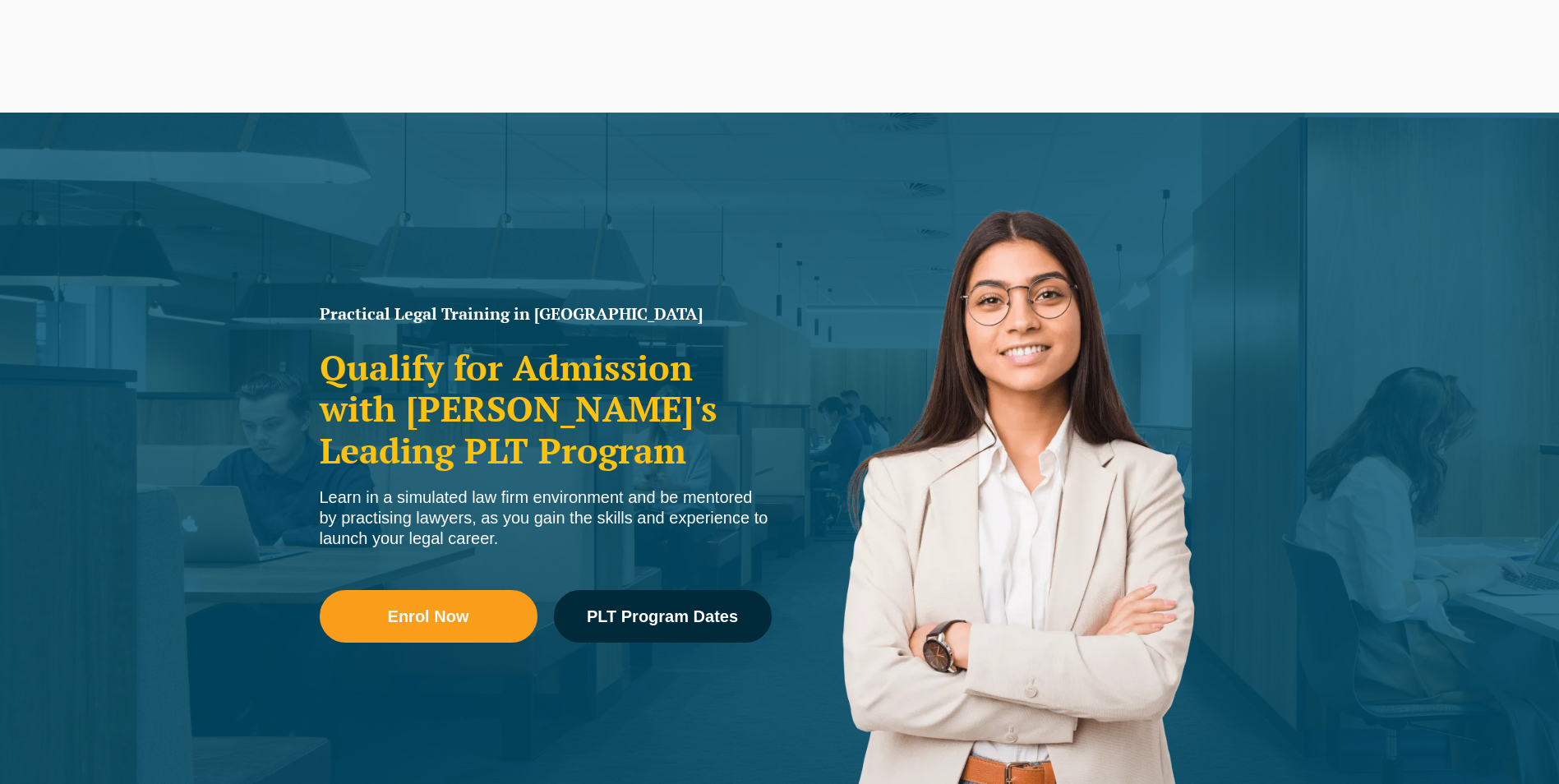
click at [437, 608] on span "Enrol Now" at bounding box center [428, 616] width 81 height 17
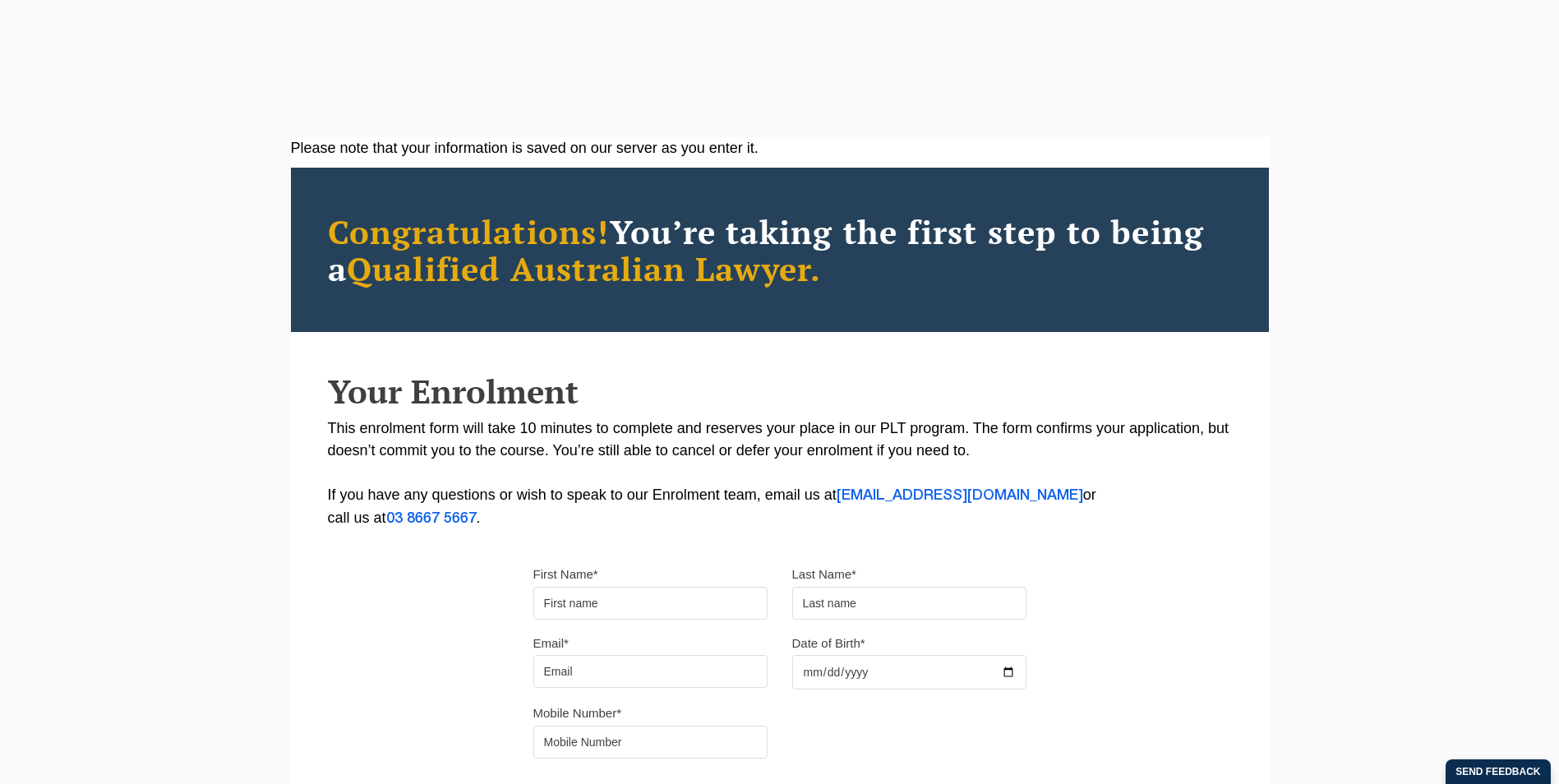
scroll to position [247, 0]
